Goal: Find specific page/section

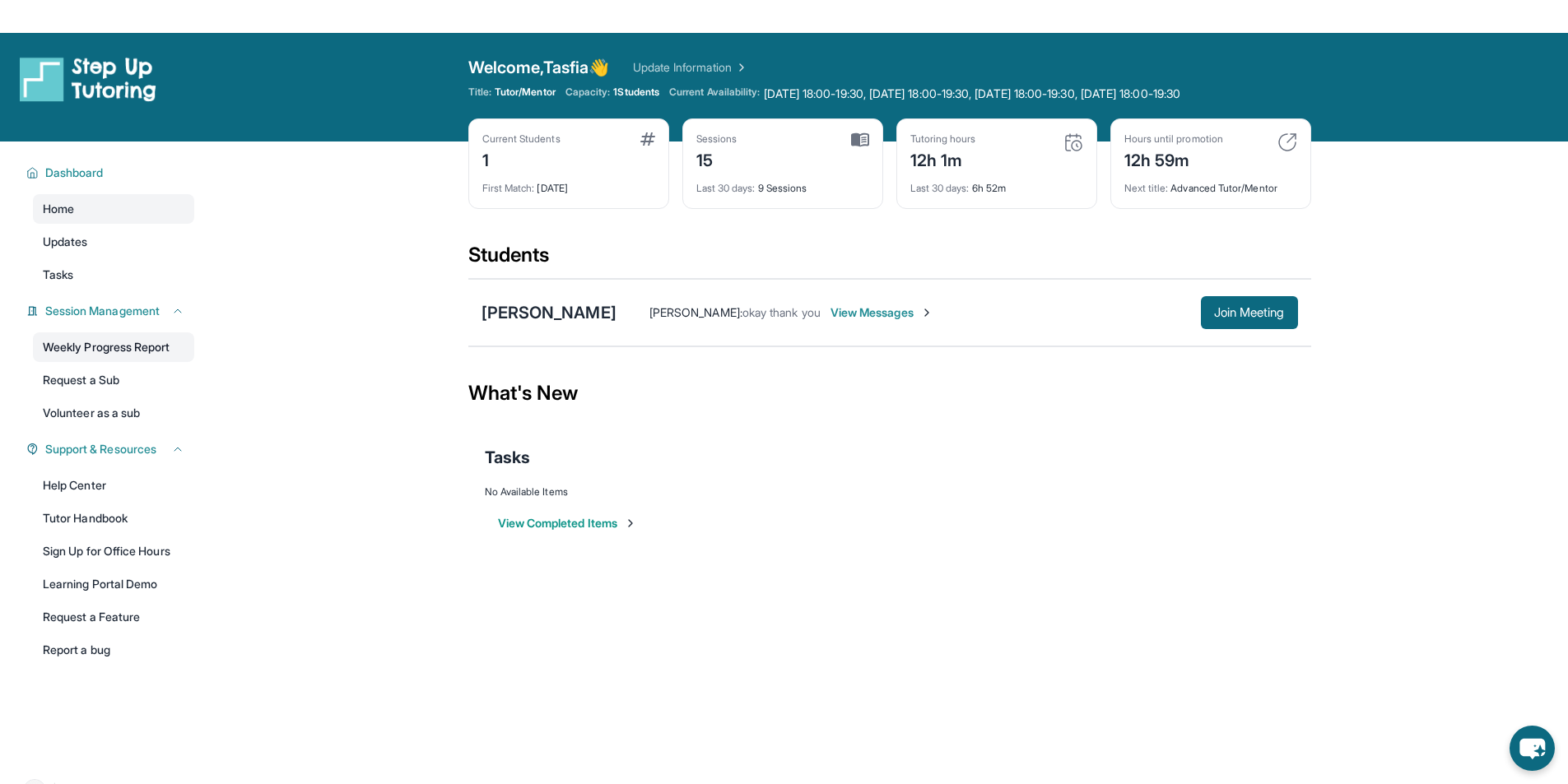
click at [162, 345] on link "Weekly Progress Report" at bounding box center [114, 347] width 162 height 30
